Goal: Task Accomplishment & Management: Use online tool/utility

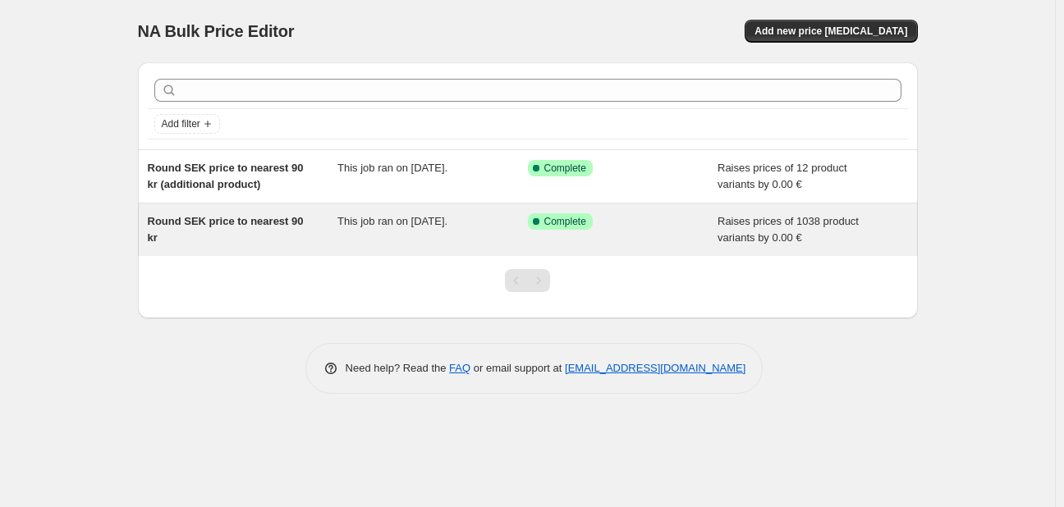
click at [230, 218] on span "Round SEK price to nearest 90 kr" at bounding box center [226, 229] width 156 height 29
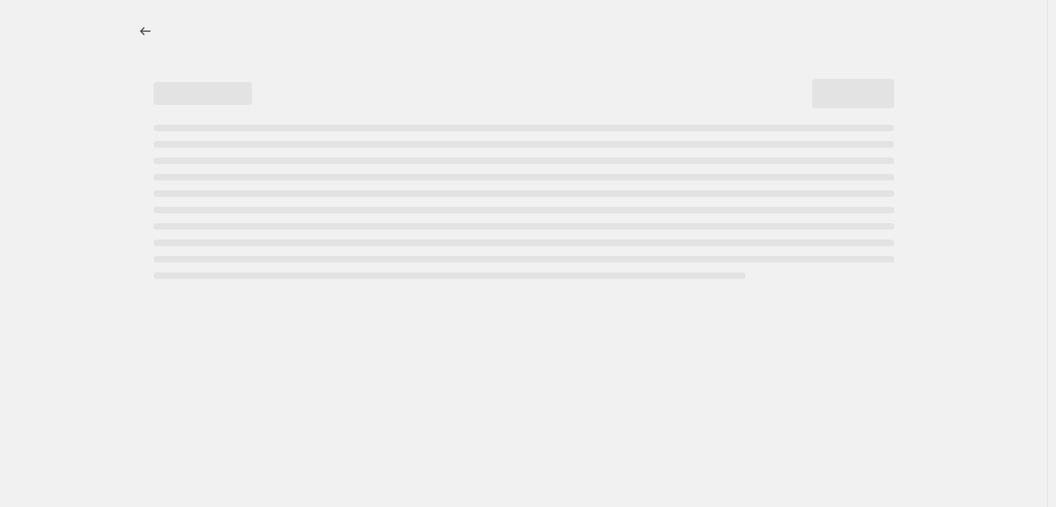
select select "by"
select select "no_change"
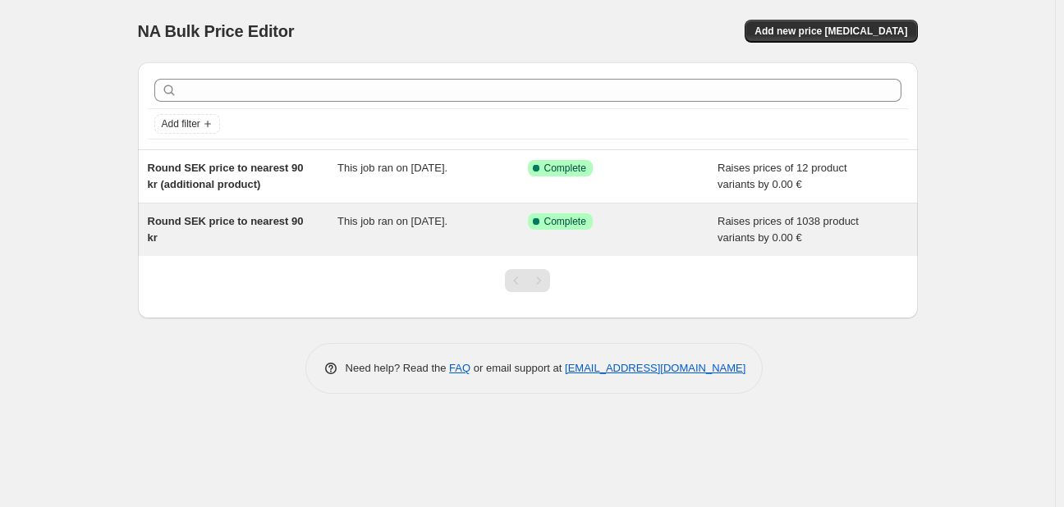
click at [212, 221] on span "Round SEK price to nearest 90 kr" at bounding box center [226, 229] width 156 height 29
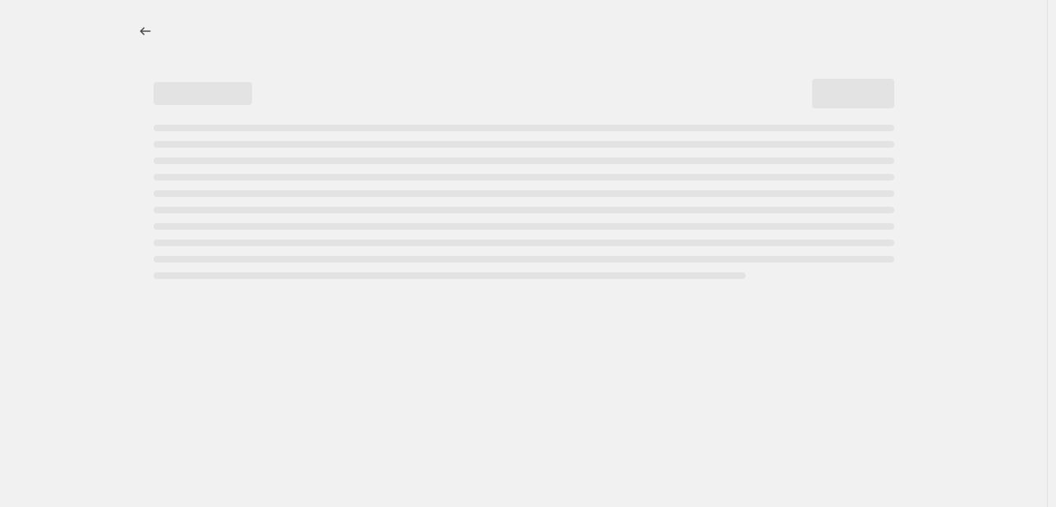
select select "by"
select select "no_change"
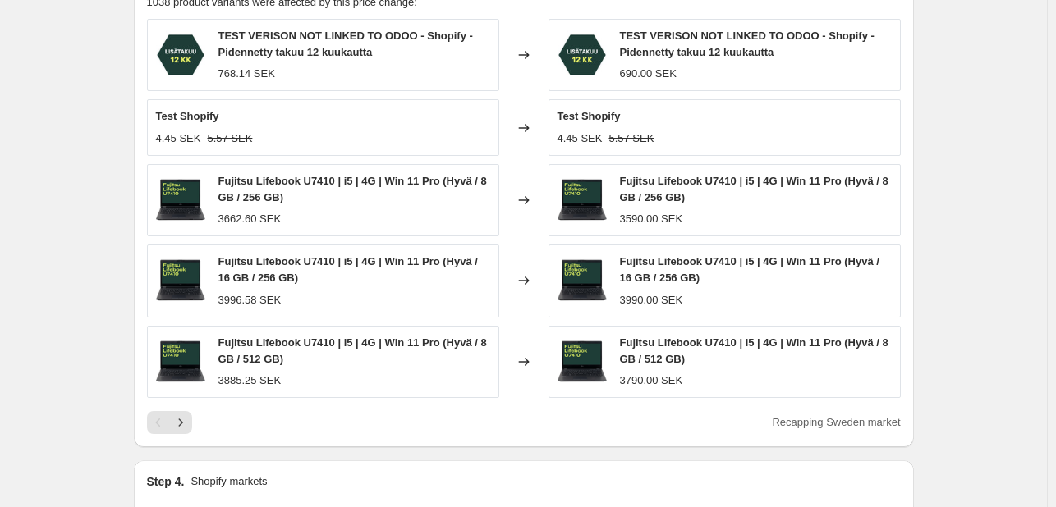
scroll to position [1212, 0]
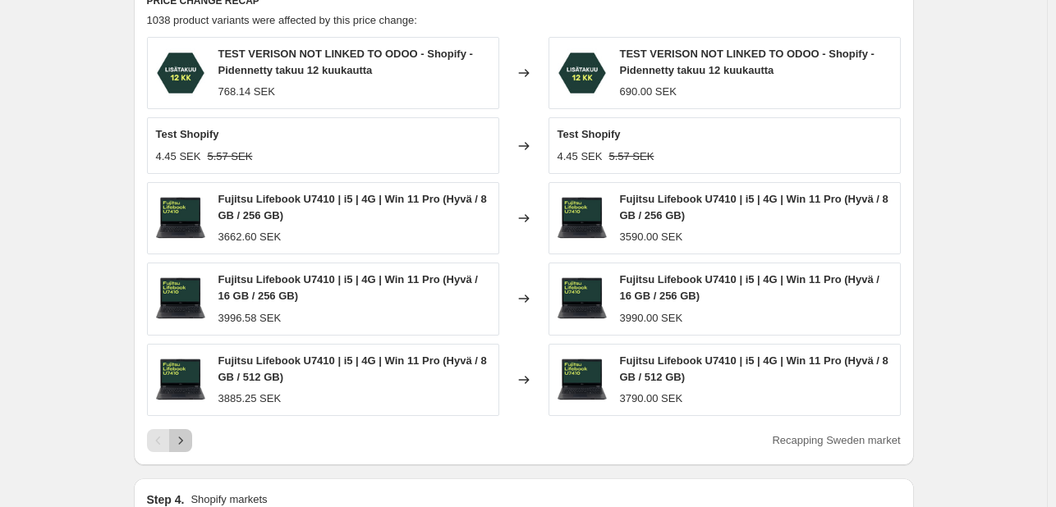
click at [187, 433] on icon "Next" at bounding box center [180, 441] width 16 height 16
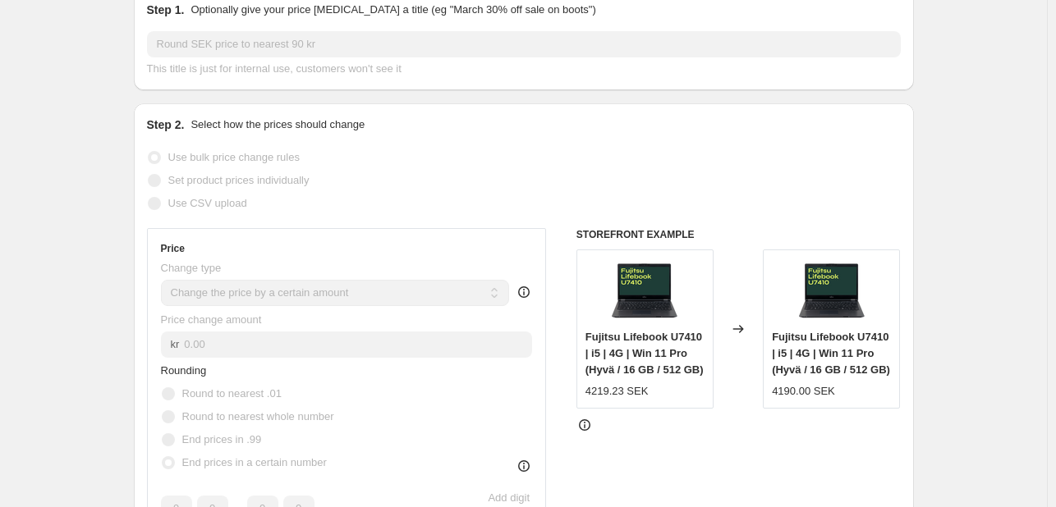
scroll to position [258, 0]
click at [822, 264] on img at bounding box center [832, 293] width 66 height 66
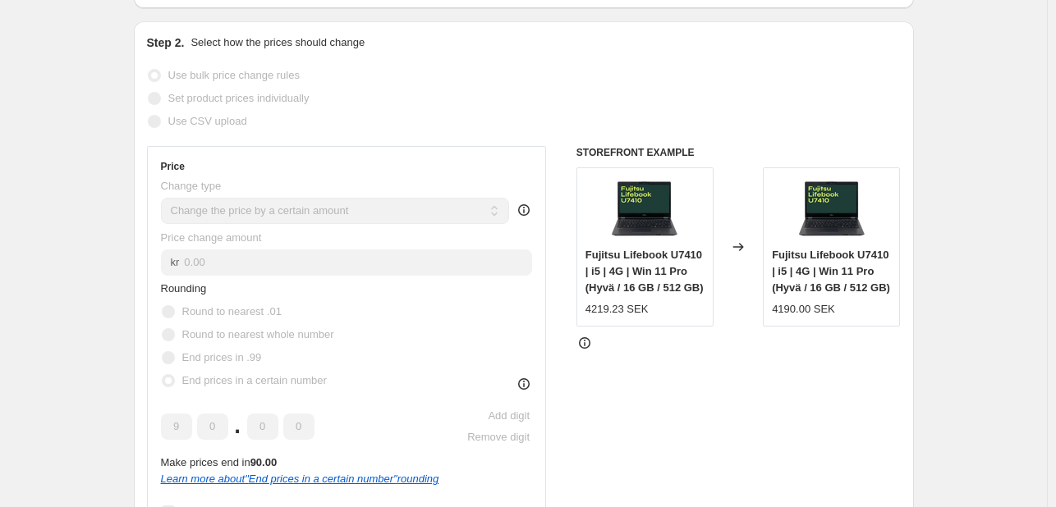
scroll to position [350, 0]
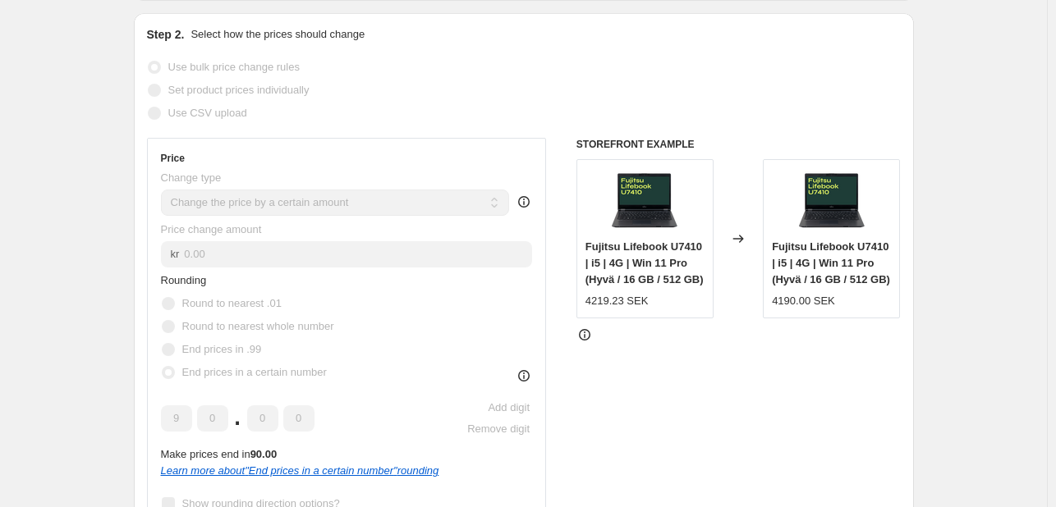
click at [665, 168] on img at bounding box center [644, 201] width 66 height 66
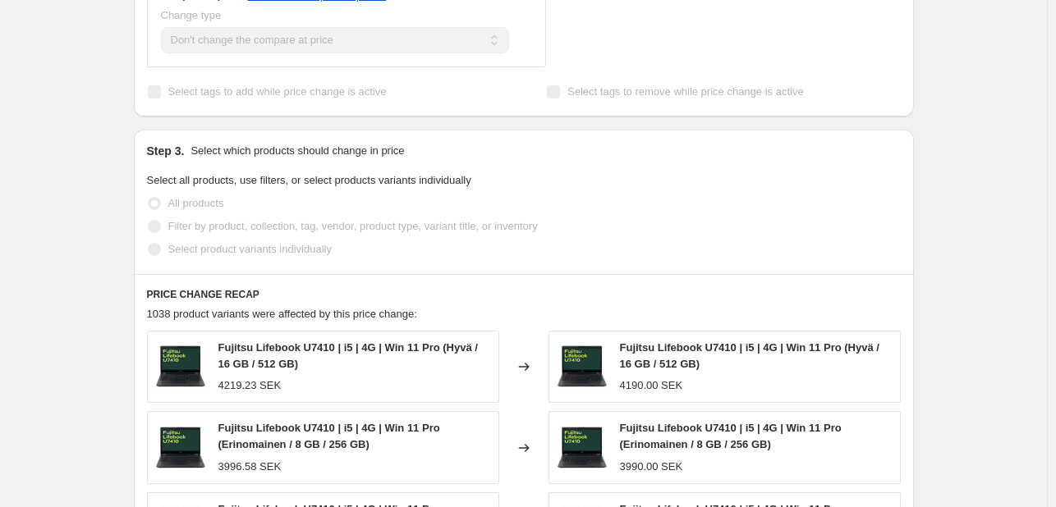
scroll to position [1113, 0]
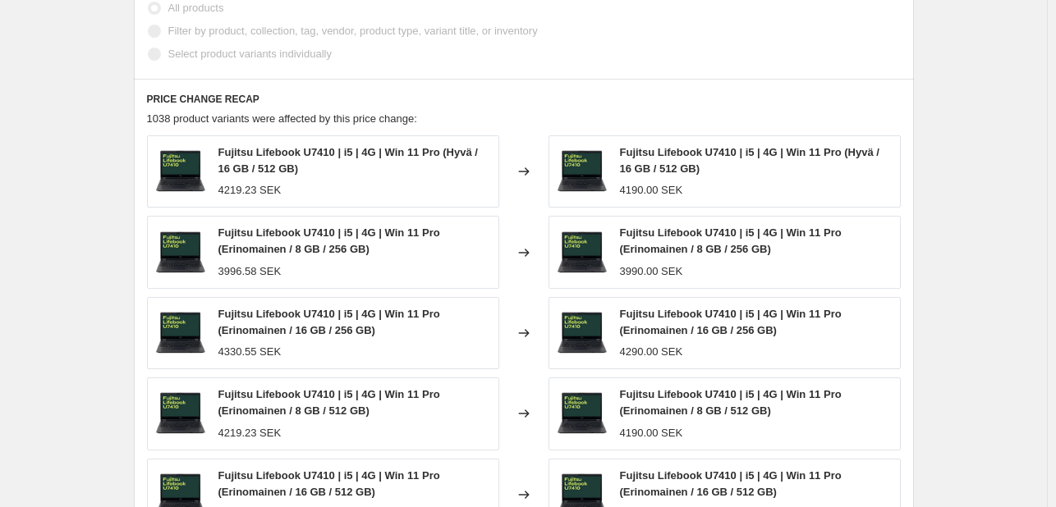
click at [651, 308] on span "Fujitsu Lifebook U7410 | i5 | 4G | Win 11 Pro (Erinomainen / 16 GB / 256 GB)" at bounding box center [731, 322] width 222 height 29
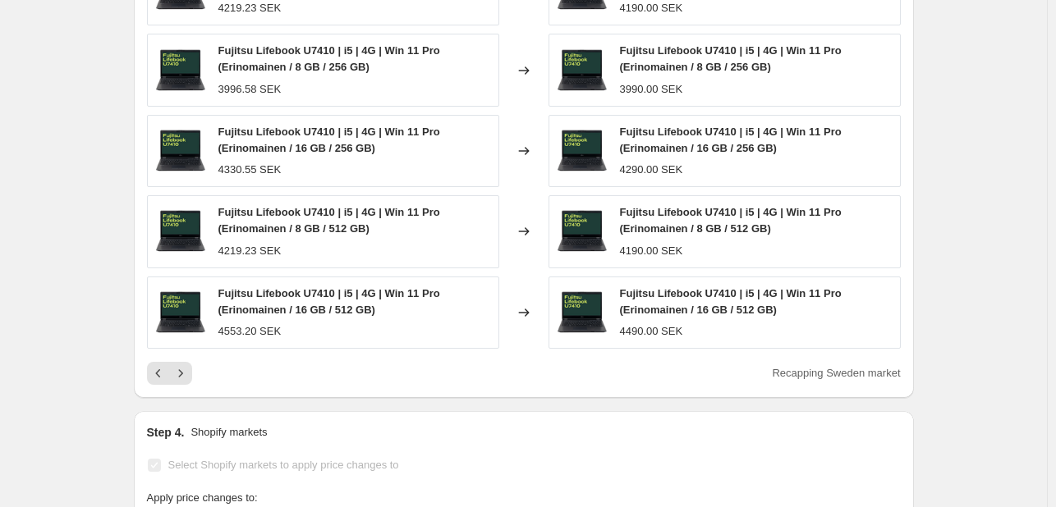
scroll to position [1280, 0]
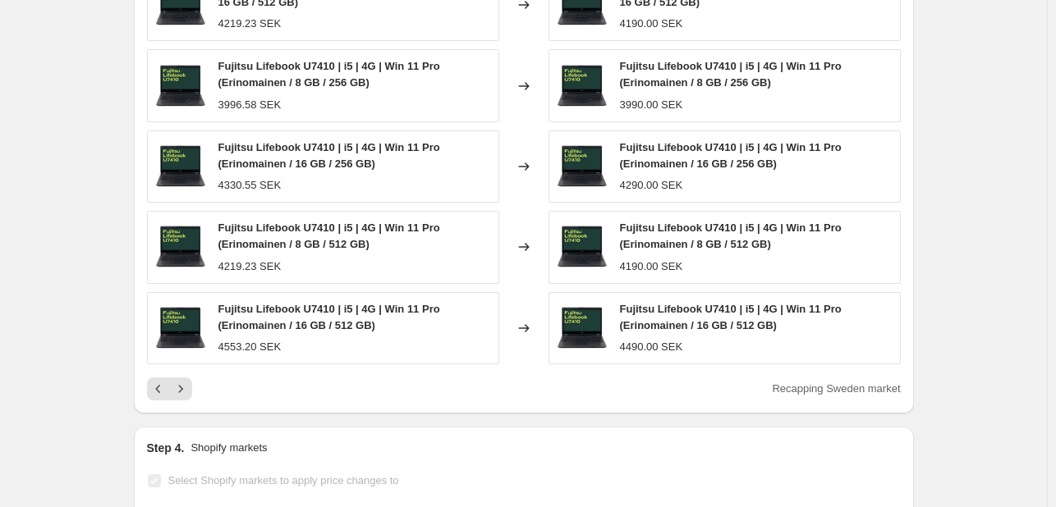
click at [644, 303] on span "Fujitsu Lifebook U7410 | i5 | 4G | Win 11 Pro (Erinomainen / 16 GB / 512 GB)" at bounding box center [731, 317] width 222 height 29
